Goal: Task Accomplishment & Management: Manage account settings

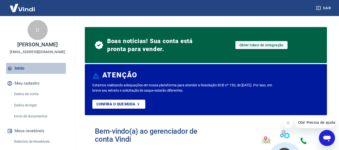
click at [16, 68] on link "Início" at bounding box center [37, 68] width 63 height 11
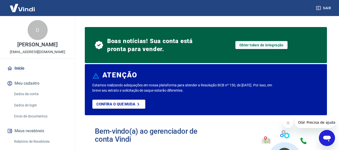
click at [38, 95] on link "Dados da conta" at bounding box center [40, 94] width 57 height 10
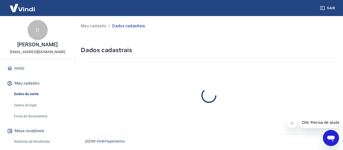
select select "SP"
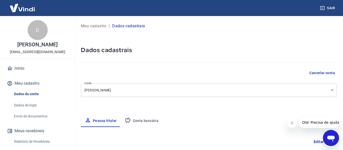
type input "357.023.748-60"
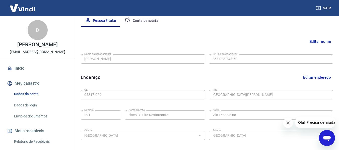
scroll to position [171, 0]
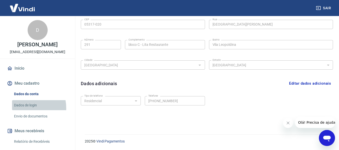
click at [22, 108] on link "Dados de login" at bounding box center [40, 105] width 57 height 10
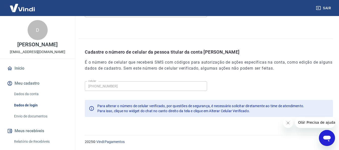
scroll to position [171, 0]
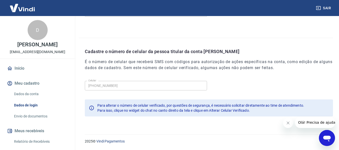
click at [35, 32] on div "D" at bounding box center [38, 30] width 20 height 20
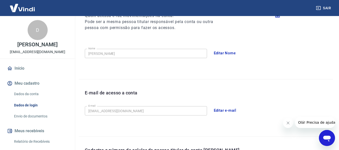
scroll to position [21, 0]
